Goal: Transaction & Acquisition: Obtain resource

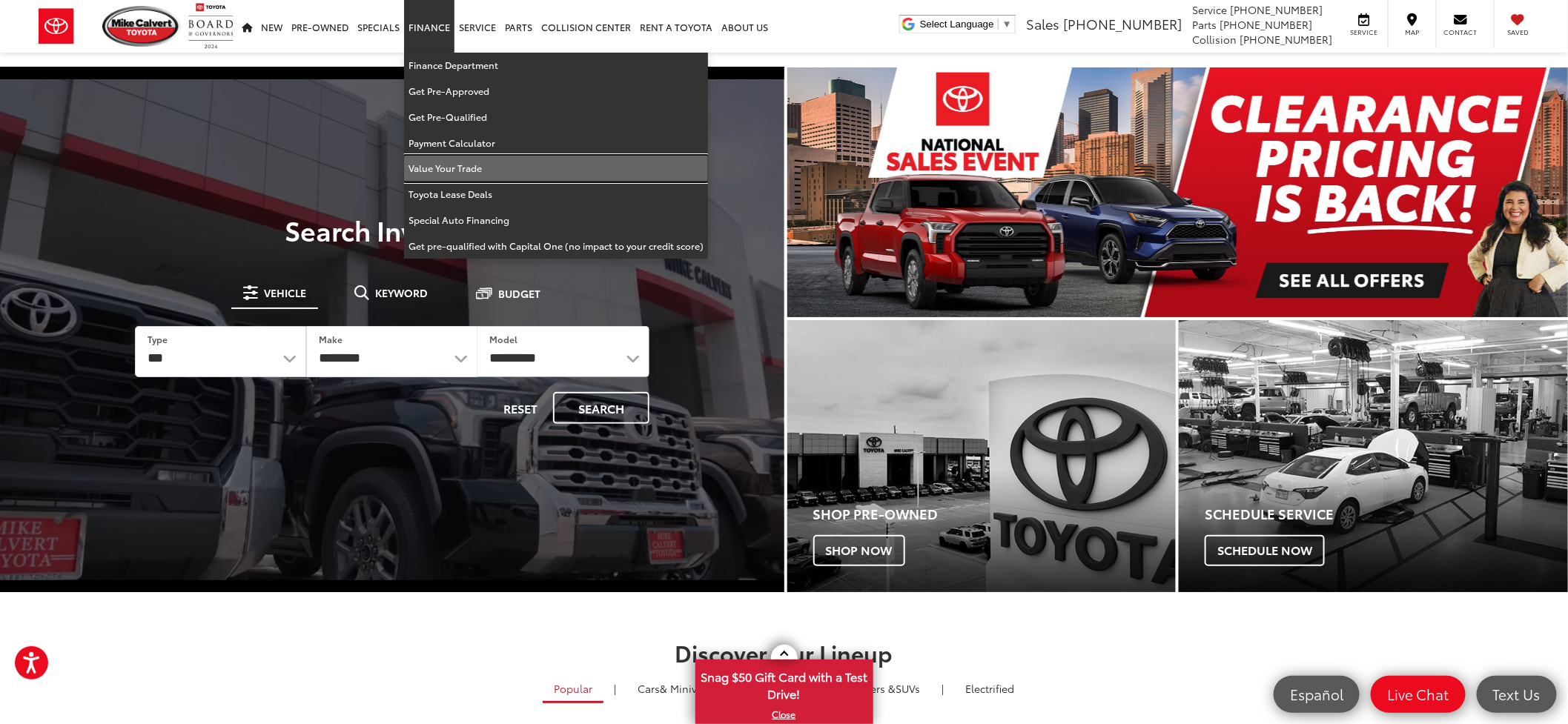
click at [431, 176] on link "Value Your Trade" at bounding box center [556, 169] width 304 height 26
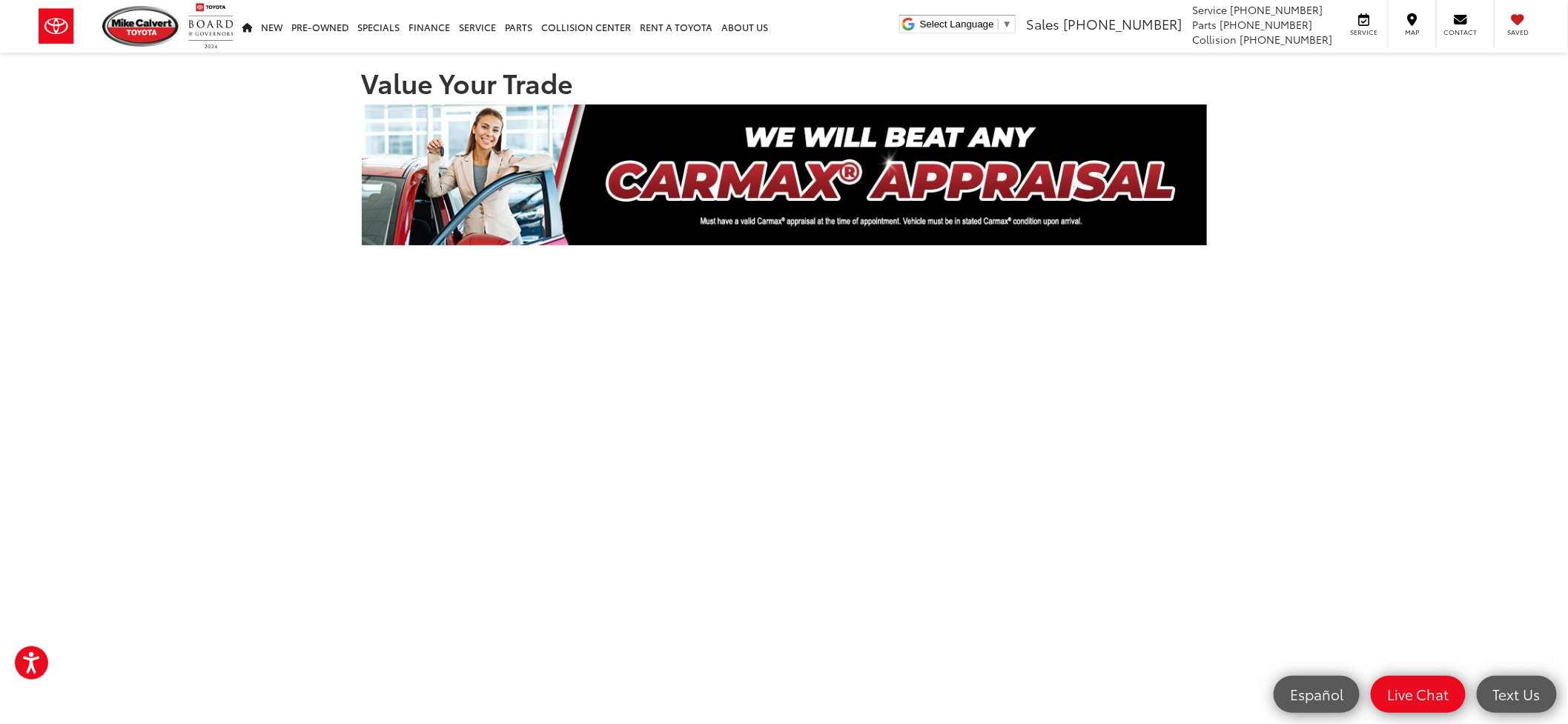
click at [1258, 252] on section "Value Your Trade" at bounding box center [784, 534] width 1568 height 963
